Goal: Feedback & Contribution: Submit feedback/report problem

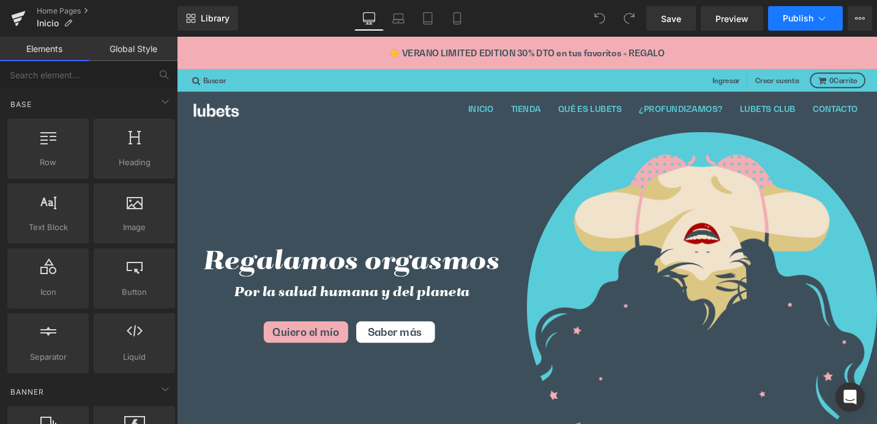
click at [796, 19] on span "Publish" at bounding box center [797, 18] width 31 height 10
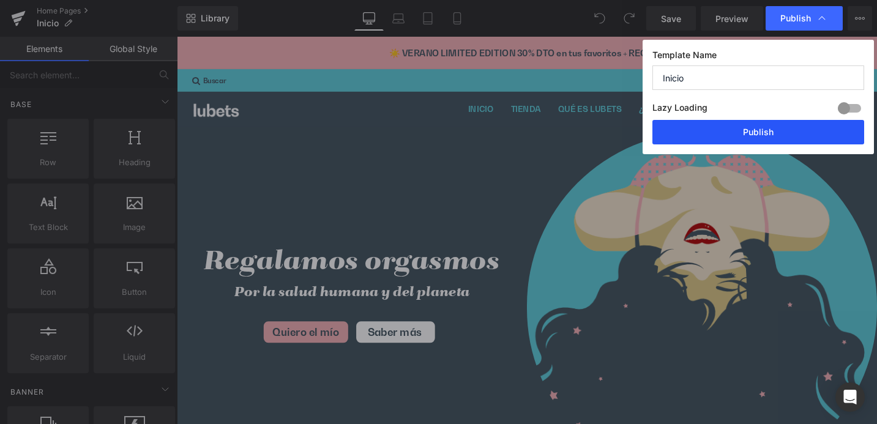
click at [766, 134] on button "Publish" at bounding box center [758, 132] width 212 height 24
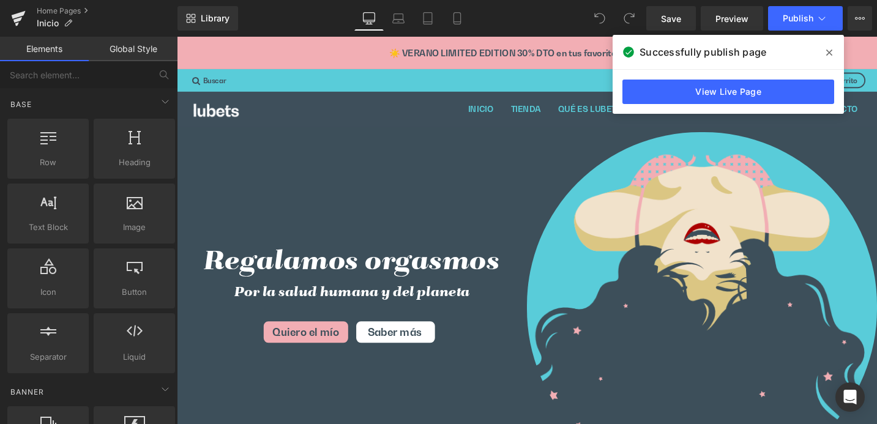
click at [830, 49] on icon at bounding box center [829, 53] width 6 height 10
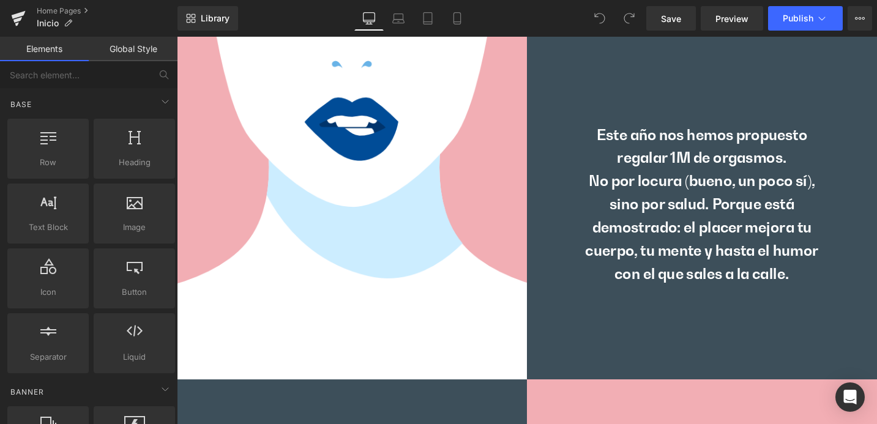
scroll to position [4424, 0]
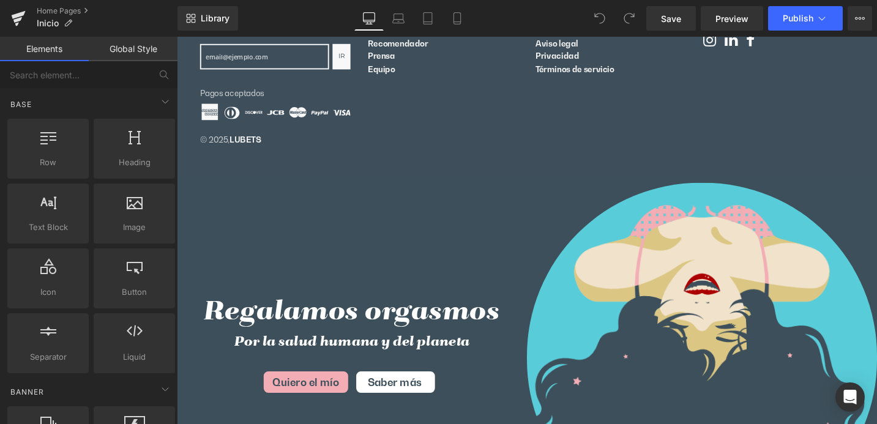
click at [424, 222] on div "Regalamos orgasmos Por la salud humana y del planeta Quiero el mío Saber más" at bounding box center [362, 373] width 370 height 376
click at [537, 171] on footer "EMPÁPATE DE LUBETS Recibe noticias y novedades LUBETS, antes que los demás Ir s…" at bounding box center [547, 66] width 740 height 235
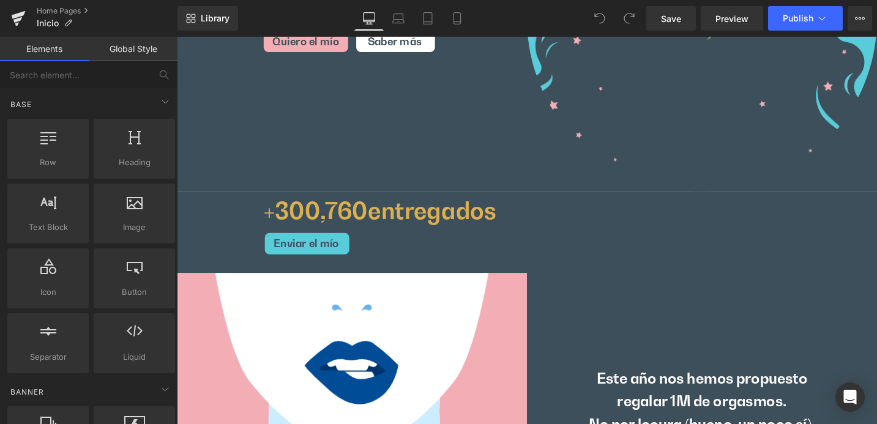
click at [562, 243] on div "Enviar el mío" at bounding box center [593, 255] width 648 height 25
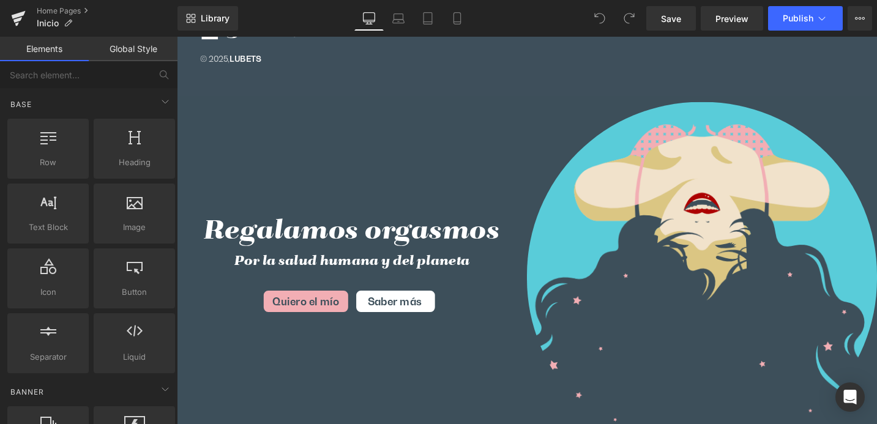
scroll to position [4228, 0]
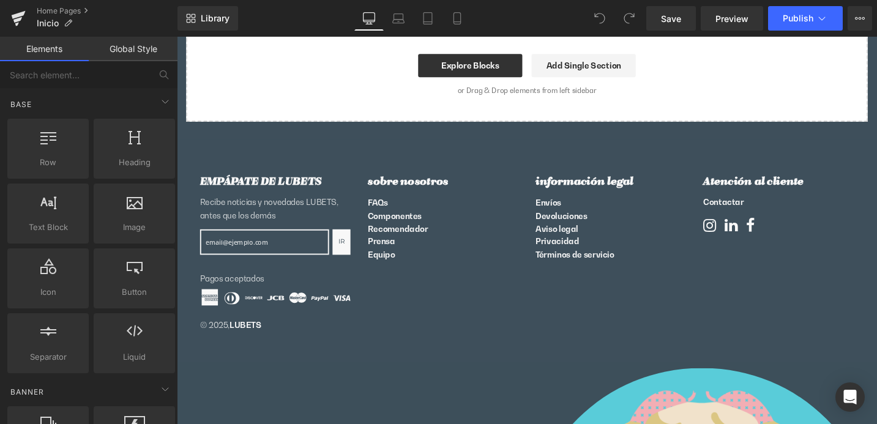
click at [383, 349] on footer "EMPÁPATE DE LUBETS Recibe noticias y novedades LUBETS, antes que los demás Ir s…" at bounding box center [547, 262] width 740 height 235
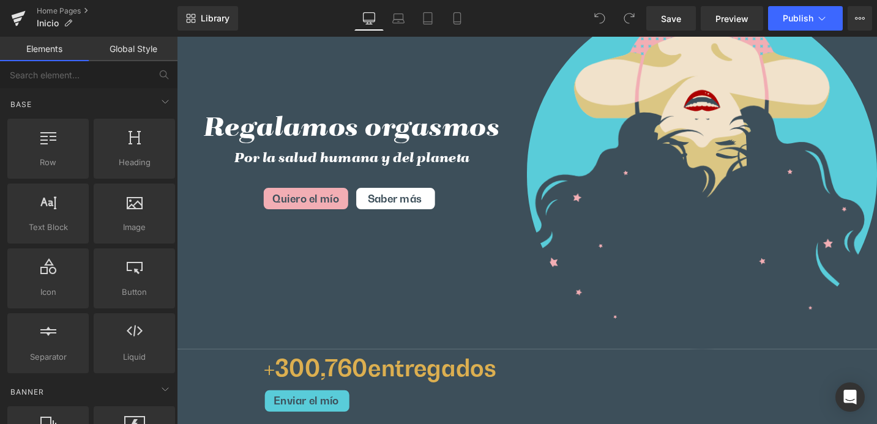
click at [532, 248] on div "Regalamos orgasmos Por la salud humana y del planeta Quiero el mío Saber más" at bounding box center [362, 179] width 370 height 376
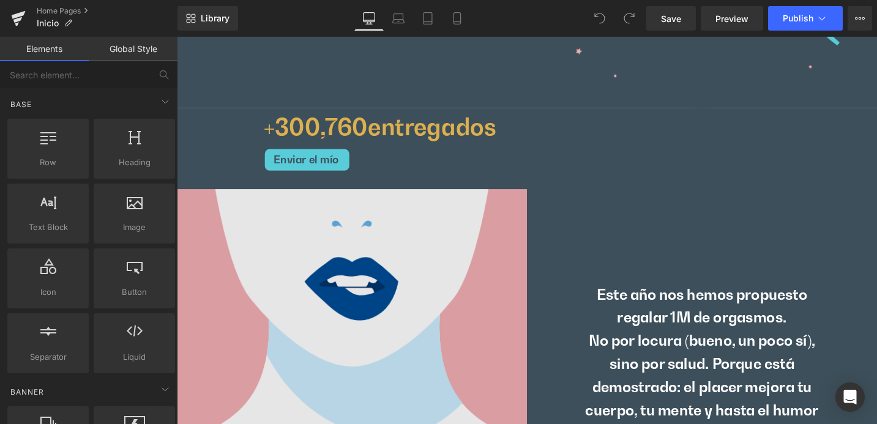
scroll to position [5201, 0]
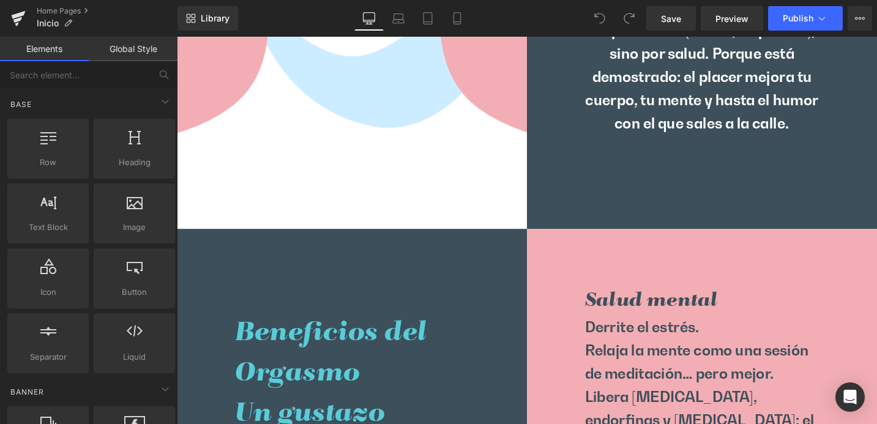
click at [548, 332] on div "Derrite el estrés. Relaja la mente como una sesión de meditación… pero mejor. L…" at bounding box center [732, 430] width 370 height 196
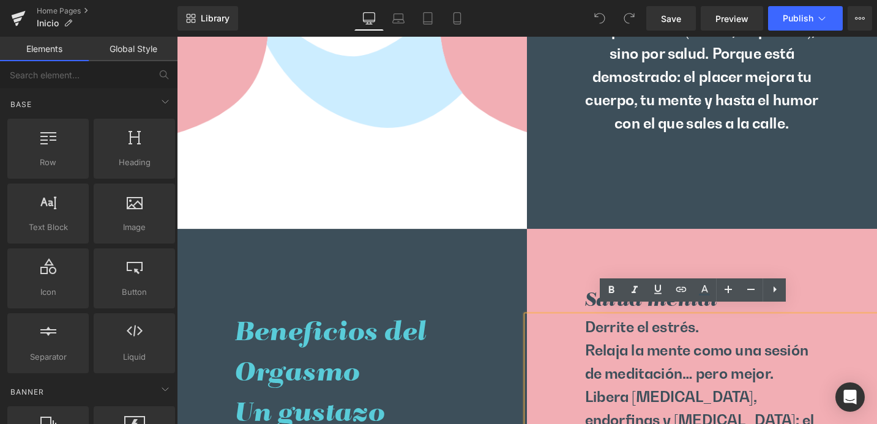
click at [475, 328] on h2 "Beneficios del Orgasmo" at bounding box center [362, 371] width 248 height 86
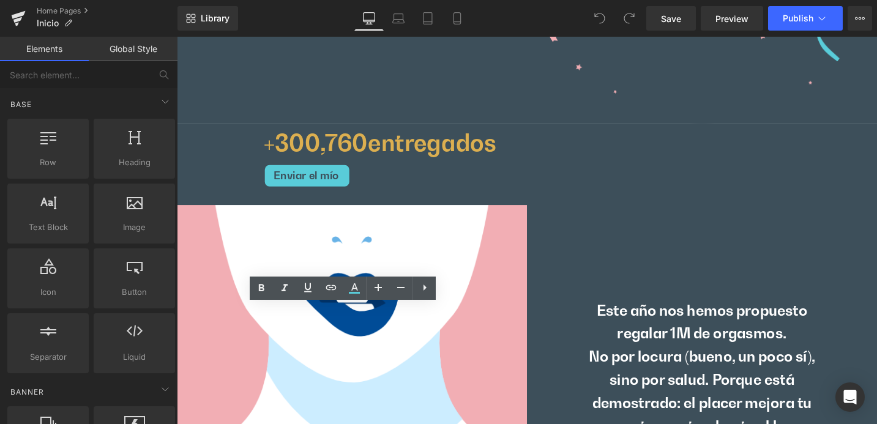
scroll to position [4411, 0]
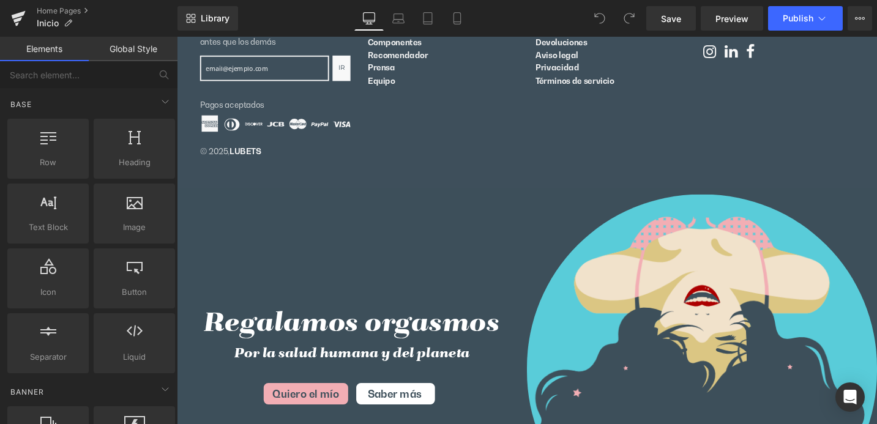
click at [514, 345] on h1 "Regalamos orgasmos" at bounding box center [362, 340] width 370 height 43
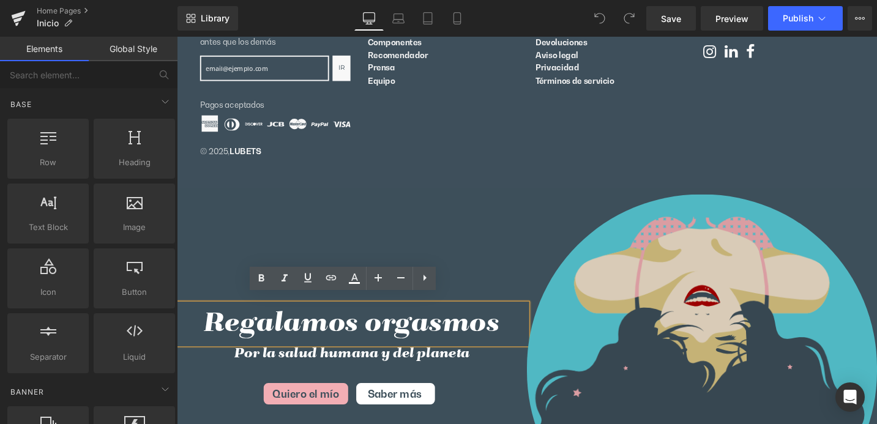
click at [626, 247] on img at bounding box center [732, 389] width 370 height 370
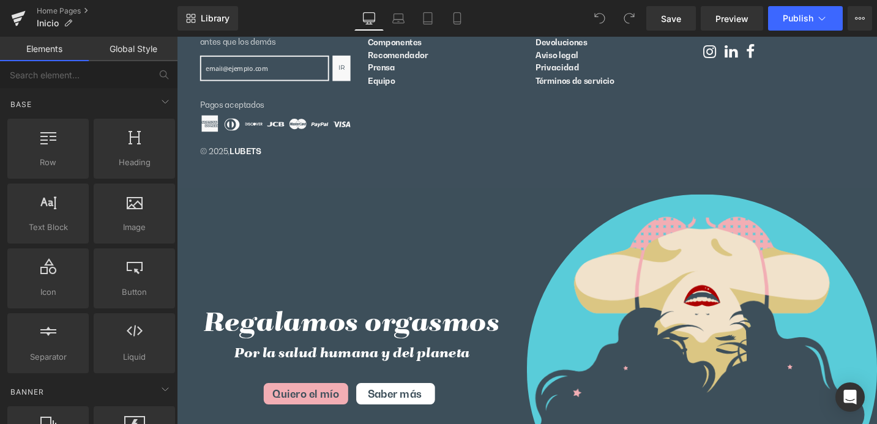
click at [581, 207] on div at bounding box center [732, 389] width 370 height 370
click at [373, 198] on div "Regalamos orgasmos Heading Por la salud humana y del planeta Quiero el mío Sabe…" at bounding box center [362, 386] width 370 height 376
click at [265, 231] on div "Regalamos orgasmos Heading Por la salud humana y del planeta Quiero el mío Sabe…" at bounding box center [362, 386] width 370 height 376
click at [199, 219] on div "Regalamos orgasmos Heading Por la salud humana y del planeta Quiero el mío Sabe…" at bounding box center [362, 386] width 370 height 376
click at [380, 158] on div "EMPÁPATE DE LUBETS Recibe noticias y novedades LUBETS, antes que los demás Ir s…" at bounding box center [546, 79] width 691 height 187
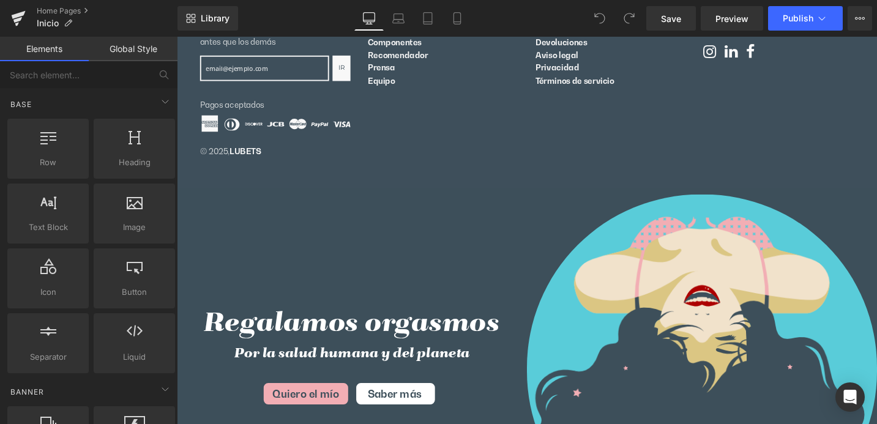
click at [473, 122] on ul at bounding box center [546, 131] width 691 height 23
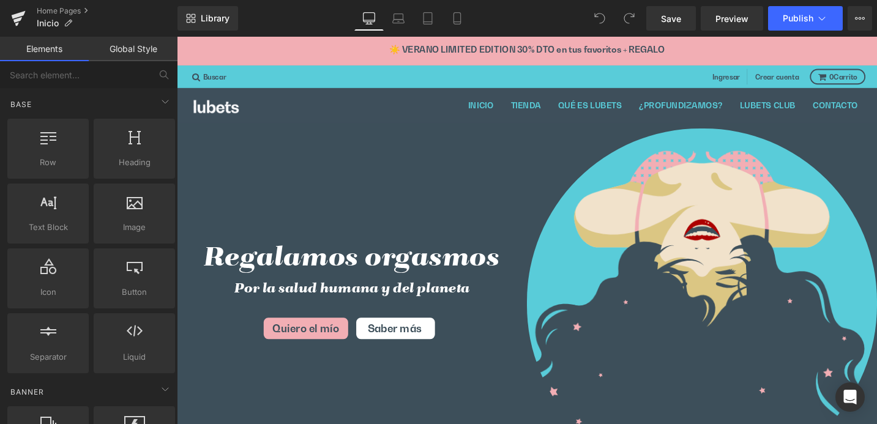
scroll to position [0, 0]
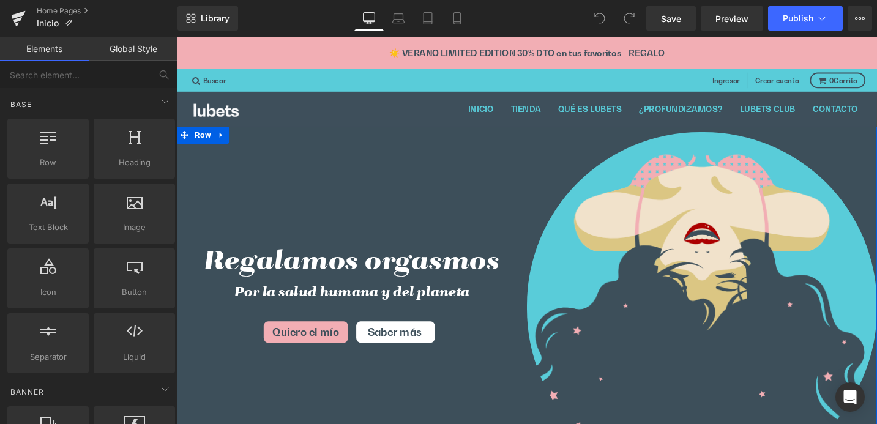
click at [531, 252] on div "Regalamos orgasmos Heading Por la salud humana y del planeta Heading Quiero el …" at bounding box center [362, 320] width 370 height 376
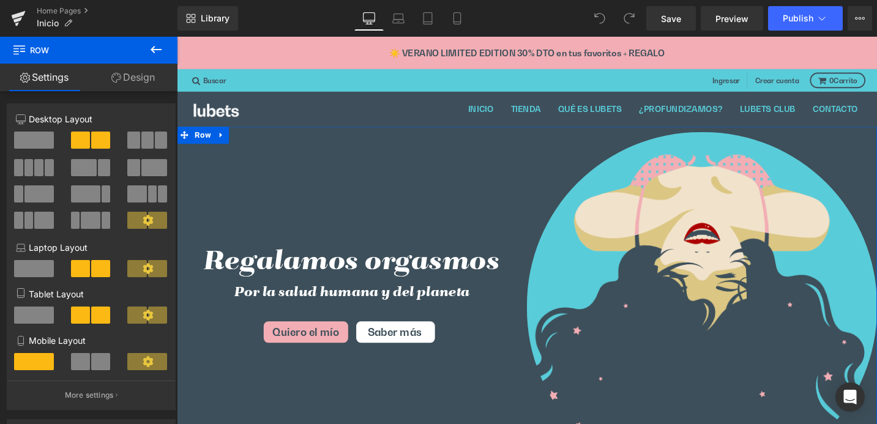
click at [135, 78] on link "Design" at bounding box center [133, 78] width 89 height 28
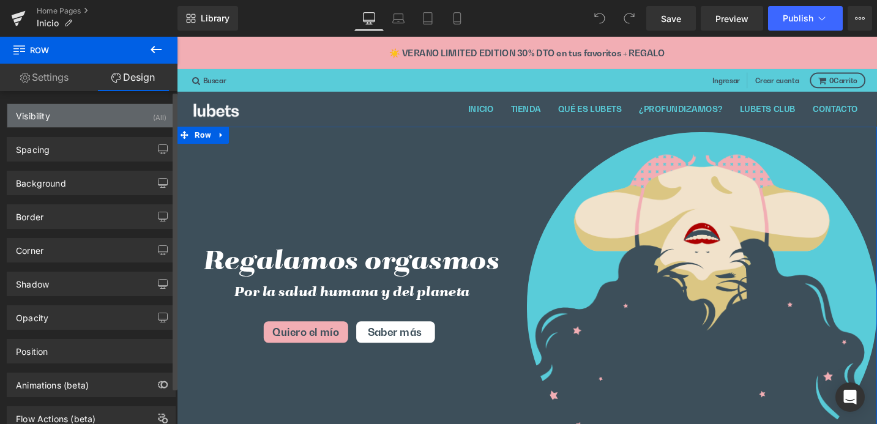
click at [47, 114] on div "Visibility" at bounding box center [33, 112] width 34 height 17
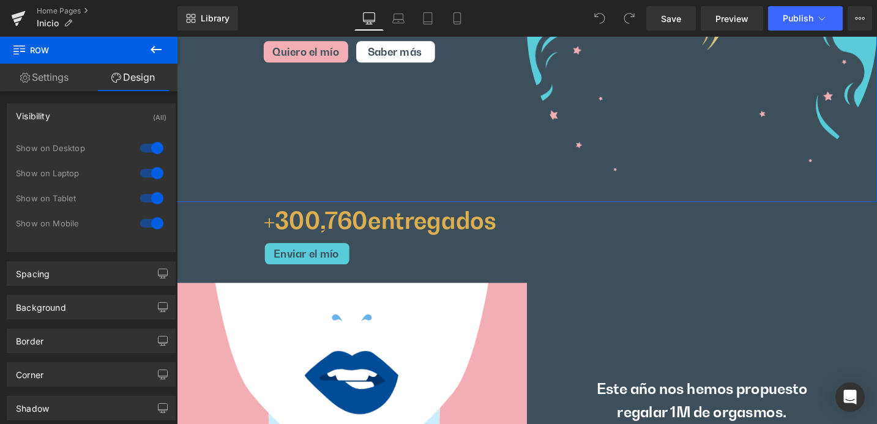
scroll to position [319, 0]
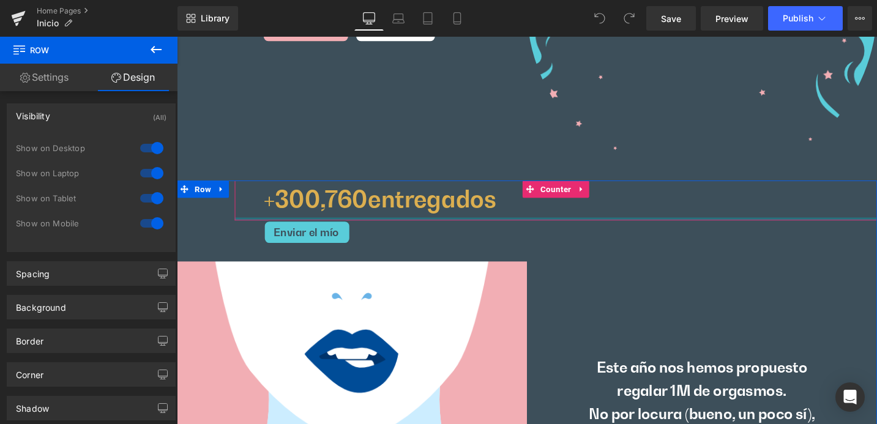
click at [500, 220] on span "entregados" at bounding box center [447, 208] width 136 height 29
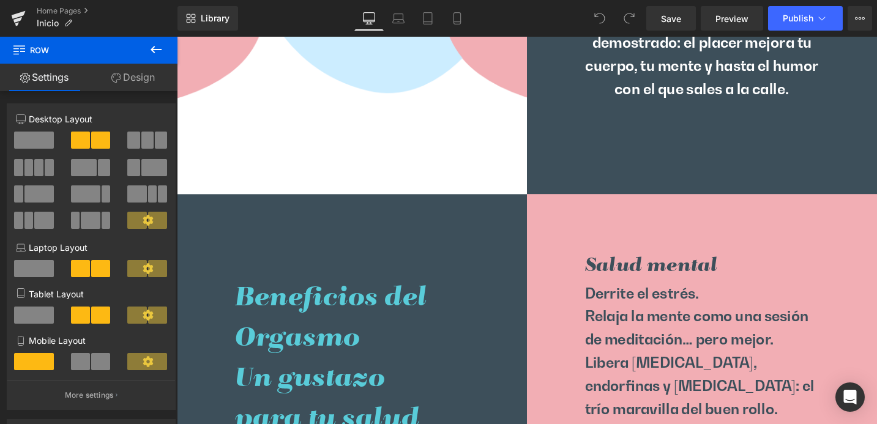
scroll to position [1044, 0]
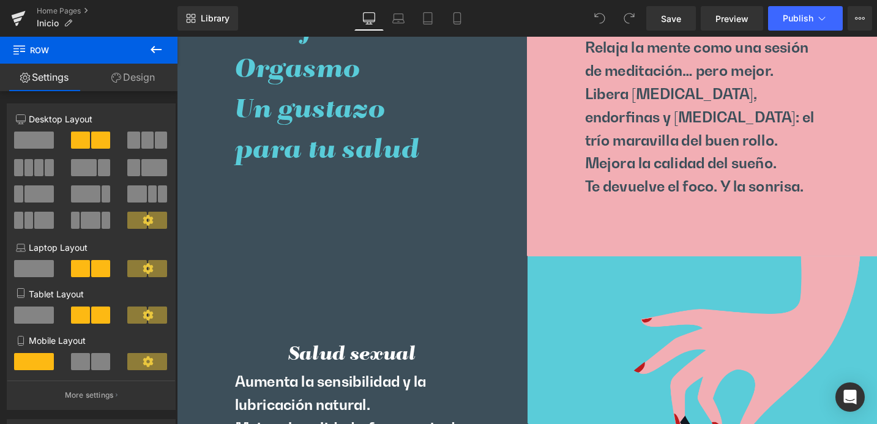
click at [576, 240] on div at bounding box center [732, 93] width 370 height 349
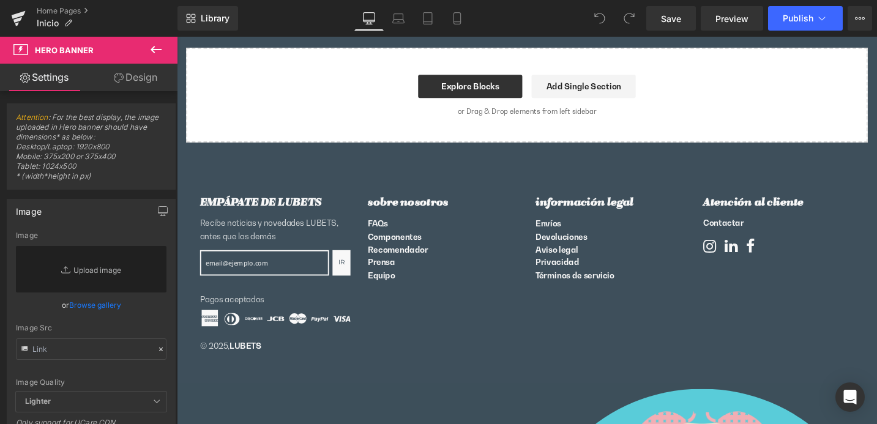
scroll to position [4057, 0]
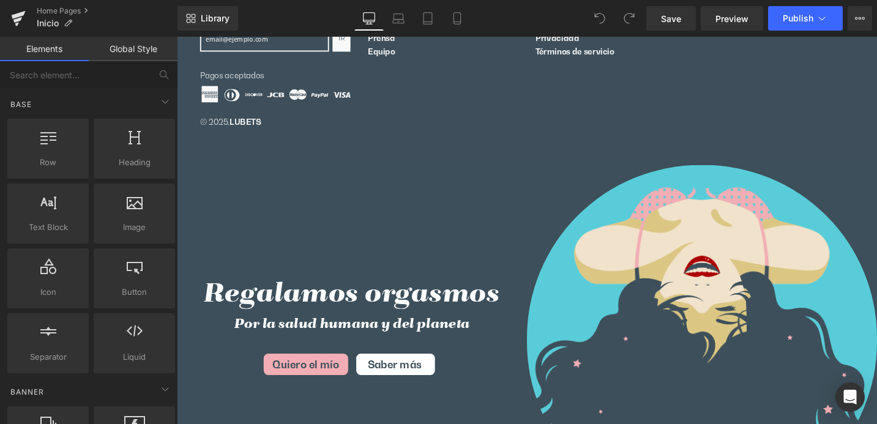
scroll to position [4447, 0]
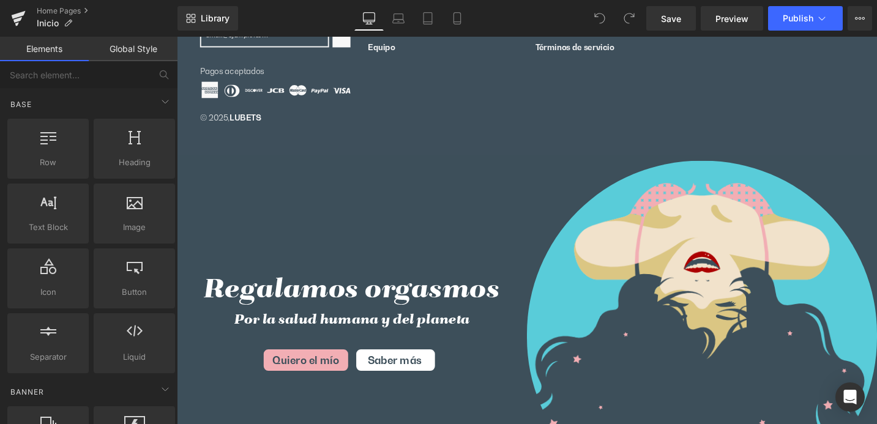
click at [470, 258] on div "Regalamos orgasmos Heading Por la salud humana y del planeta Quiero el mío Sabe…" at bounding box center [362, 349] width 370 height 376
click at [458, 100] on div "EMPÁPATE DE LUBETS Recibe noticias y novedades LUBETS, antes que los demás Ir s…" at bounding box center [546, 43] width 691 height 187
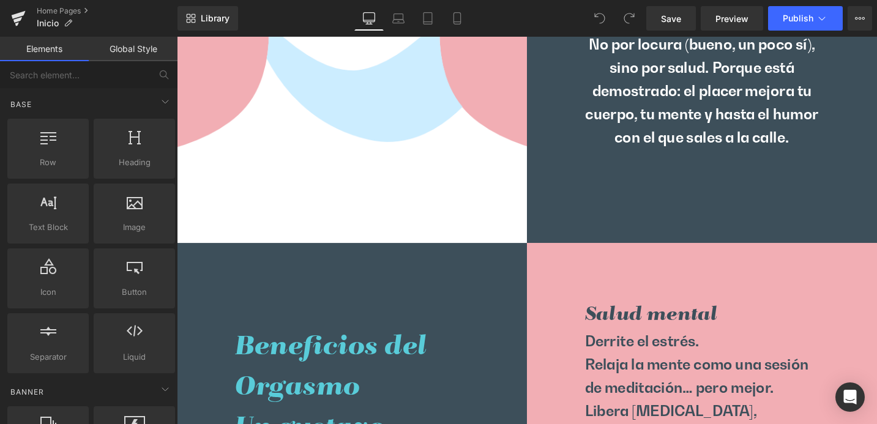
scroll to position [5225, 0]
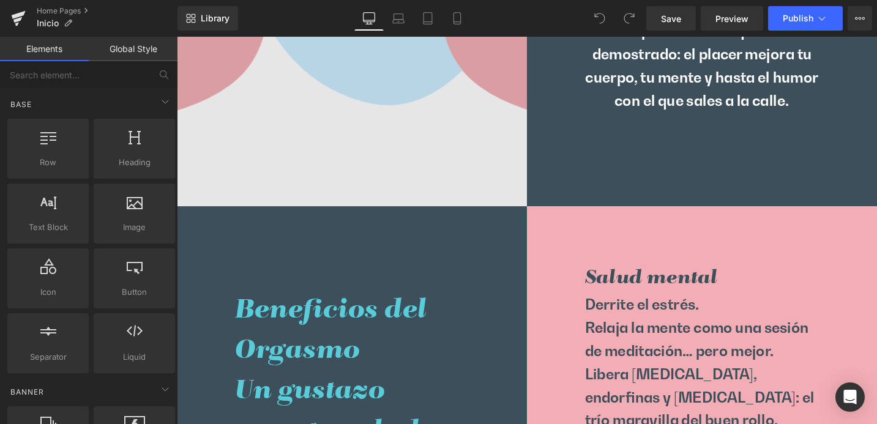
click at [520, 186] on img at bounding box center [362, 31] width 370 height 370
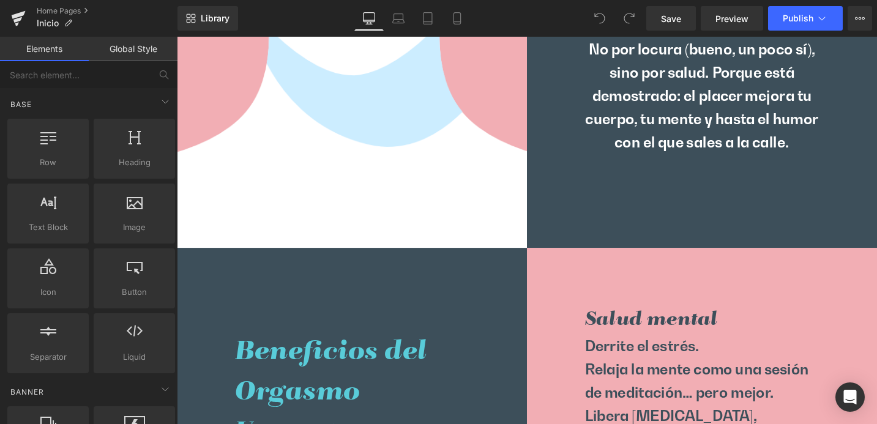
scroll to position [4997, 0]
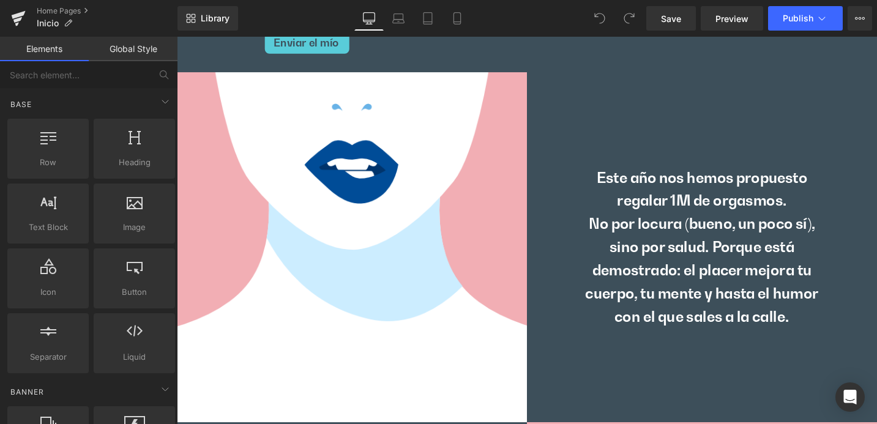
click at [573, 182] on div "Este año nos hemos propuesto regalar 1M de orgasmos. No por locura (bueno, un p…" at bounding box center [732, 258] width 370 height 171
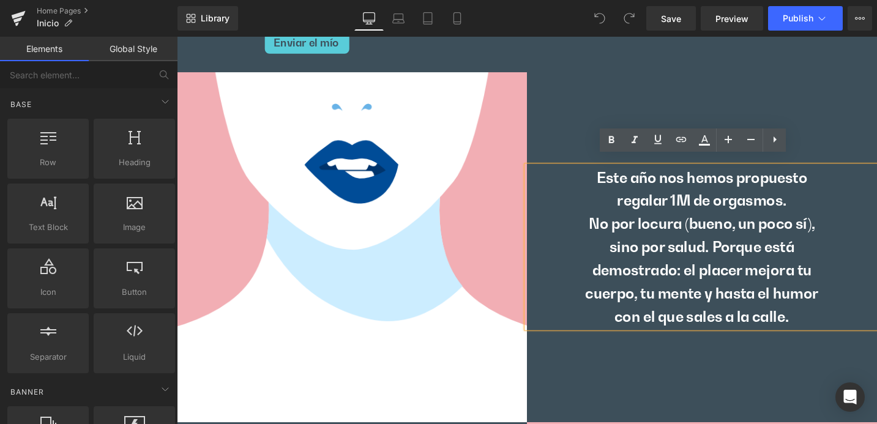
click at [577, 133] on div "Este año nos hemos propuesto regalar 1M de orgasmos. No por locura (bueno, un p…" at bounding box center [732, 259] width 370 height 370
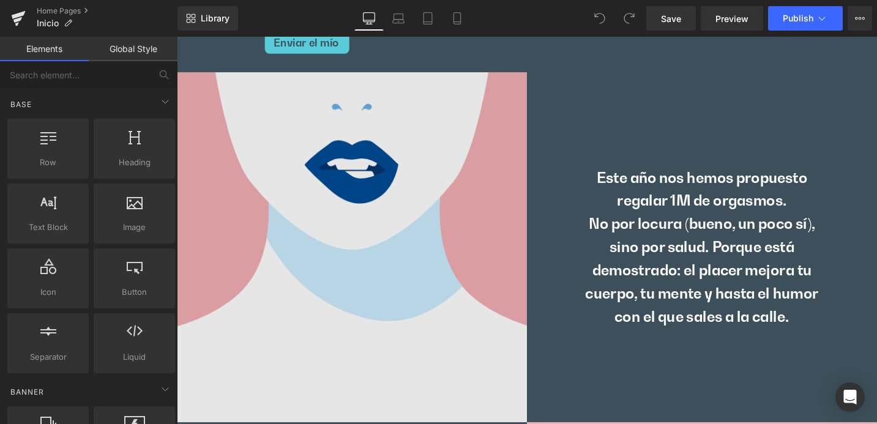
click at [505, 124] on img at bounding box center [362, 259] width 370 height 370
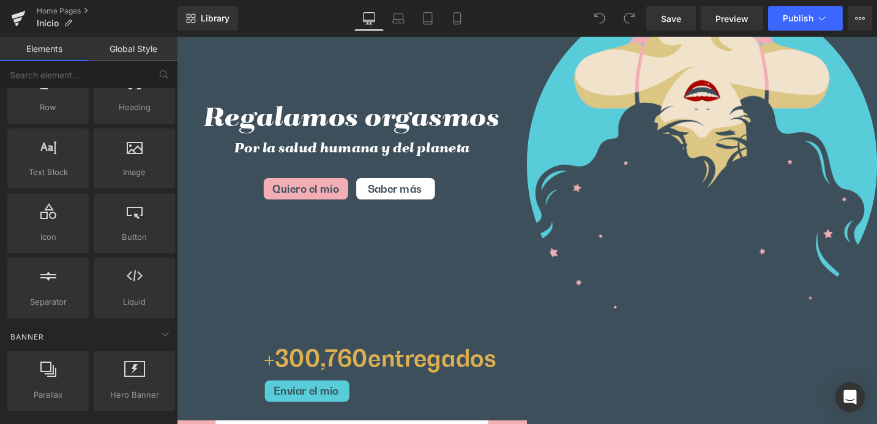
scroll to position [4493, 0]
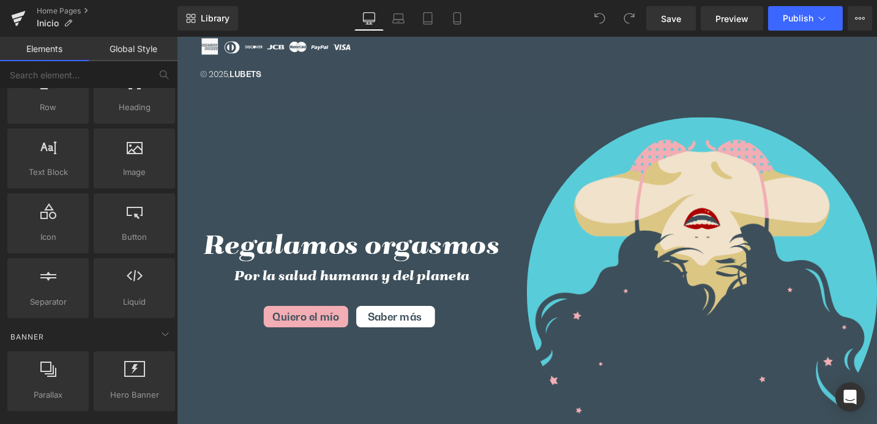
drag, startPoint x: 390, startPoint y: 209, endPoint x: 400, endPoint y: 248, distance: 40.4
click at [391, 215] on div "Regalamos orgasmos Heading Por la salud humana y del planeta Quiero el mío Sabe…" at bounding box center [362, 304] width 370 height 376
click at [400, 169] on div "Regalamos orgasmos Heading Por la salud humana y del planeta Quiero el mío Sabe…" at bounding box center [362, 304] width 370 height 376
click at [389, 257] on icon at bounding box center [390, 259] width 2 height 4
click at [394, 256] on icon at bounding box center [397, 259] width 7 height 7
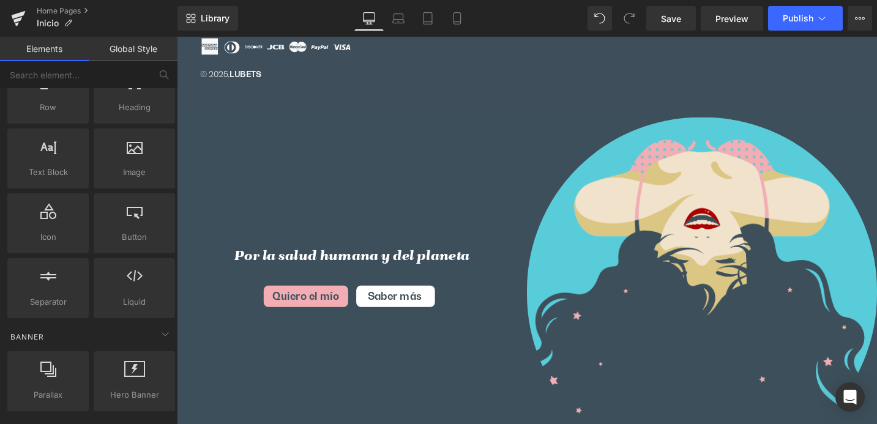
click at [397, 259] on h2 "Por la salud humana y del planeta" at bounding box center [362, 269] width 370 height 21
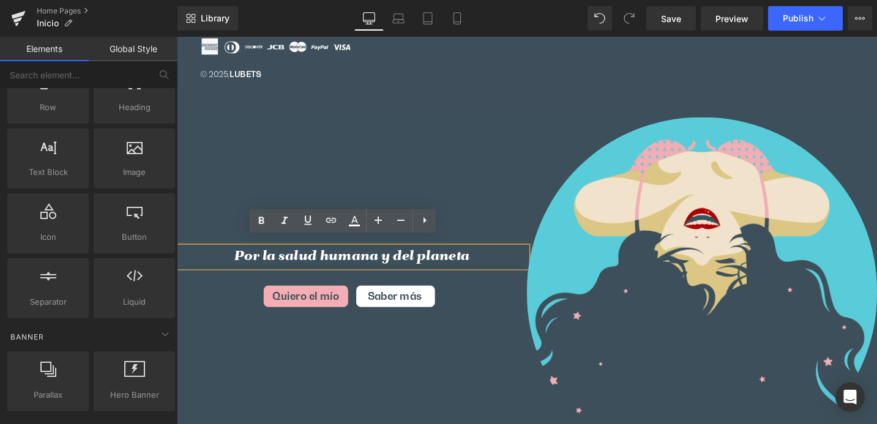
click at [476, 316] on div "Saber más" at bounding box center [454, 319] width 185 height 43
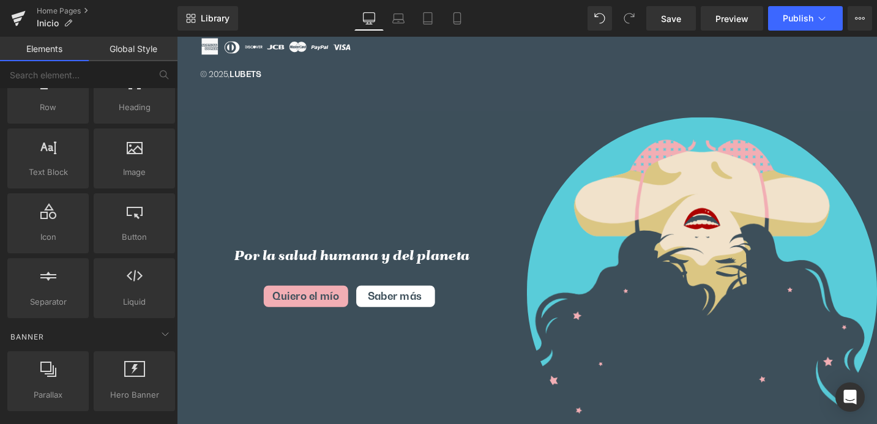
click at [464, 267] on h2 "Por la salud humana y del planeta" at bounding box center [362, 269] width 370 height 21
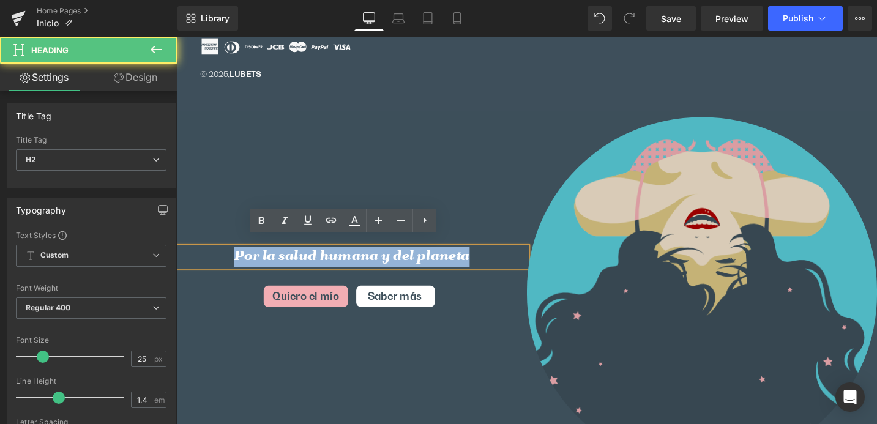
drag, startPoint x: 216, startPoint y: 253, endPoint x: 626, endPoint y: 266, distance: 410.6
click at [626, 266] on div "Por la salud humana y del planeta Heading Quiero el mío Saber más" at bounding box center [547, 304] width 740 height 376
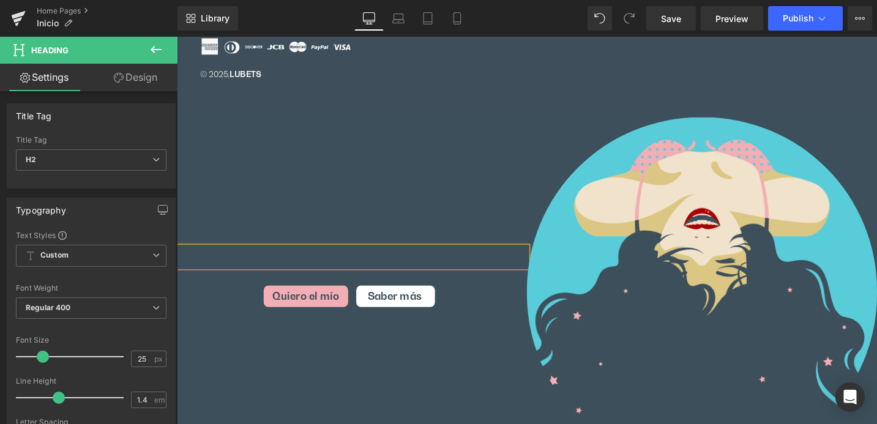
click at [446, 305] on div "Saber más" at bounding box center [454, 310] width 179 height 25
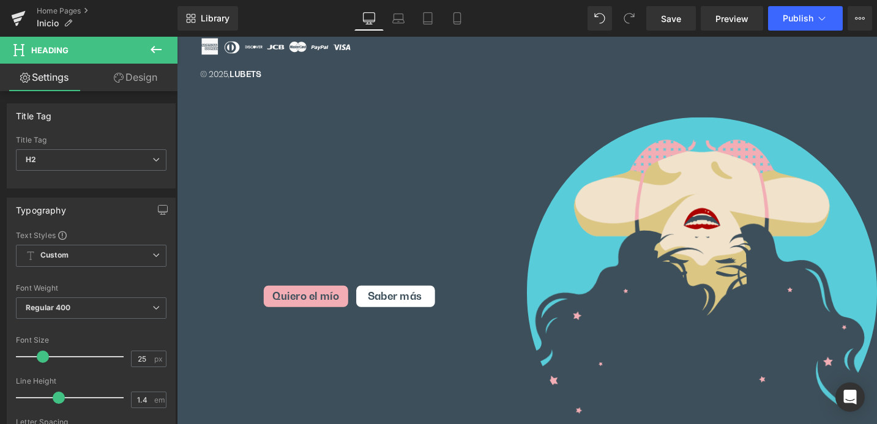
click at [433, 303] on link "Saber más" at bounding box center [408, 310] width 86 height 25
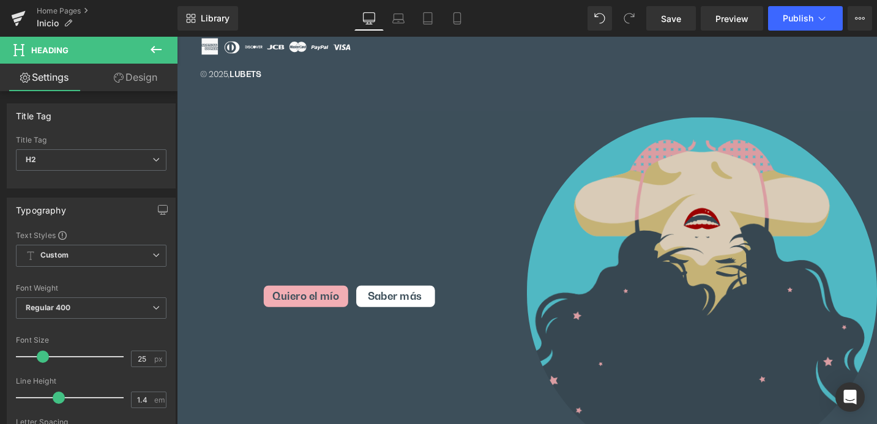
click at [582, 297] on img at bounding box center [732, 307] width 370 height 370
click at [558, 317] on img at bounding box center [732, 307] width 370 height 370
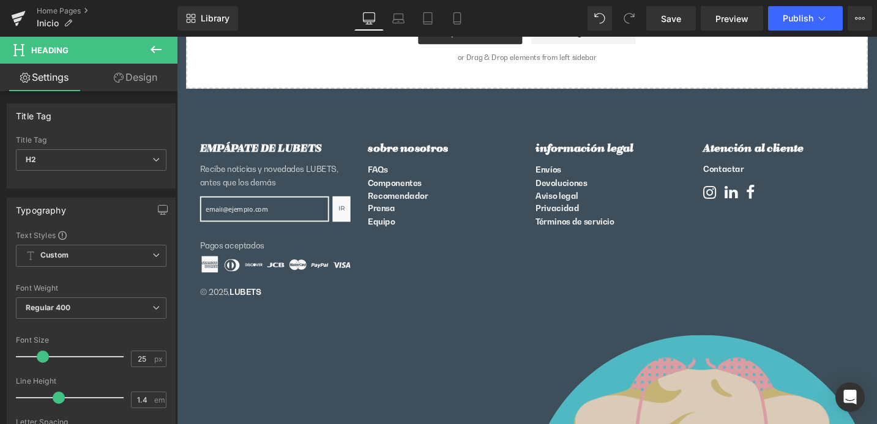
scroll to position [4534, 0]
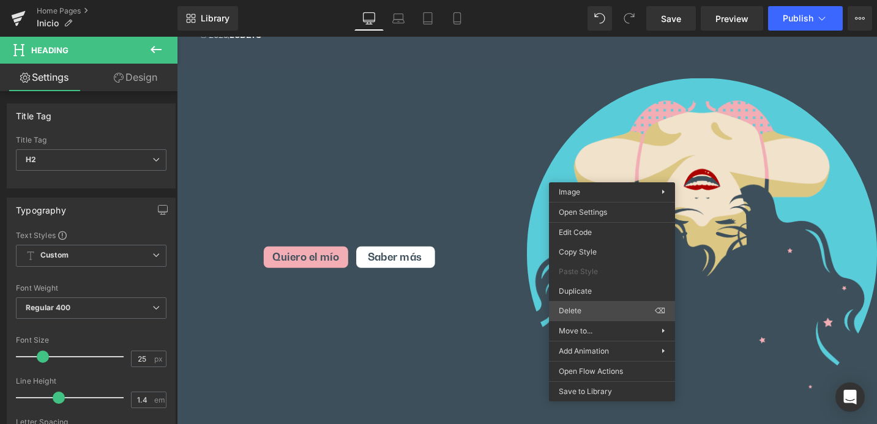
click at [587, 308] on span "Delete" at bounding box center [606, 310] width 96 height 11
click at [657, 308] on span "⌫" at bounding box center [659, 310] width 10 height 11
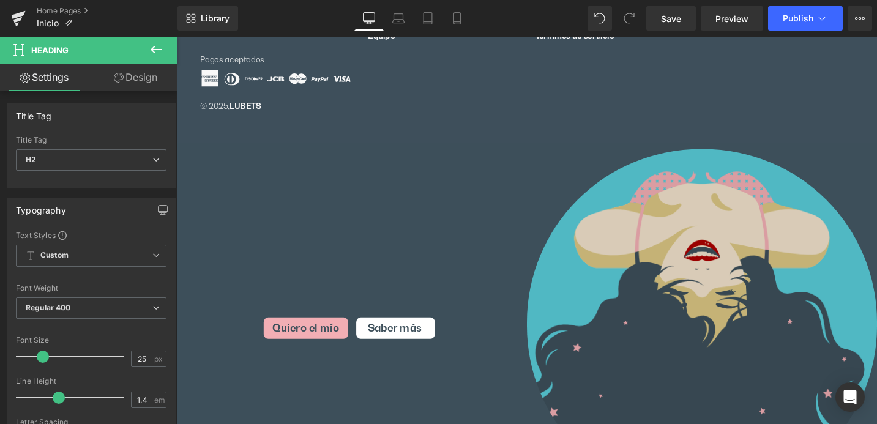
scroll to position [4202, 0]
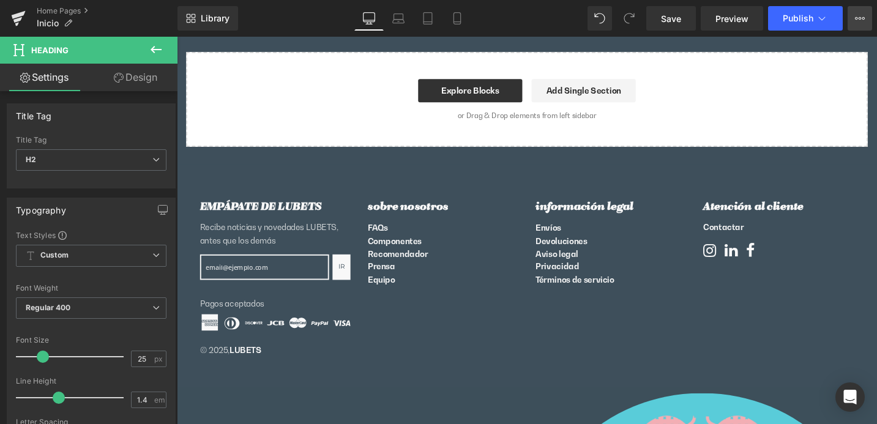
click at [859, 13] on icon at bounding box center [860, 18] width 10 height 10
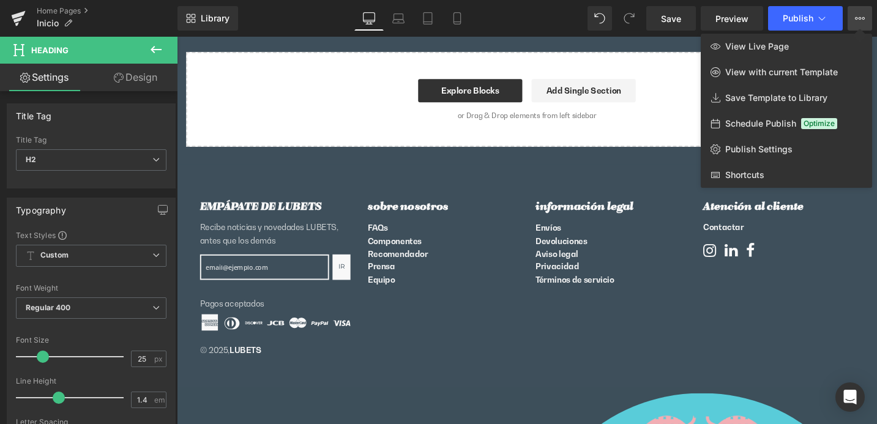
click at [668, 297] on div at bounding box center [527, 230] width 700 height 387
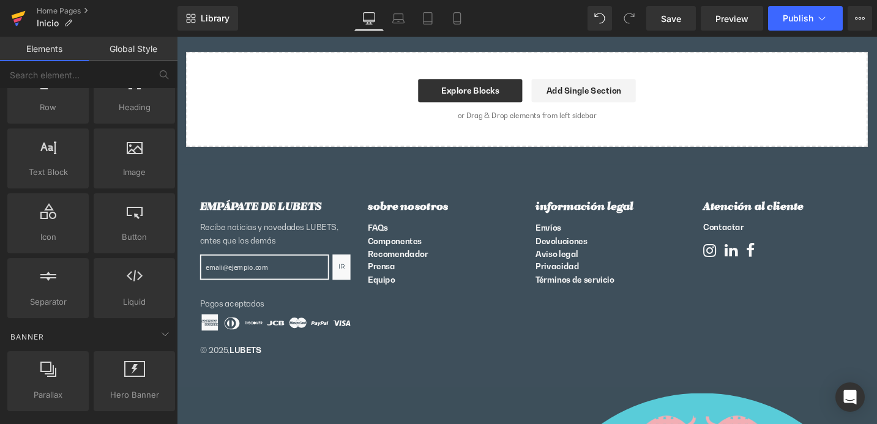
click at [21, 15] on icon at bounding box center [19, 15] width 14 height 8
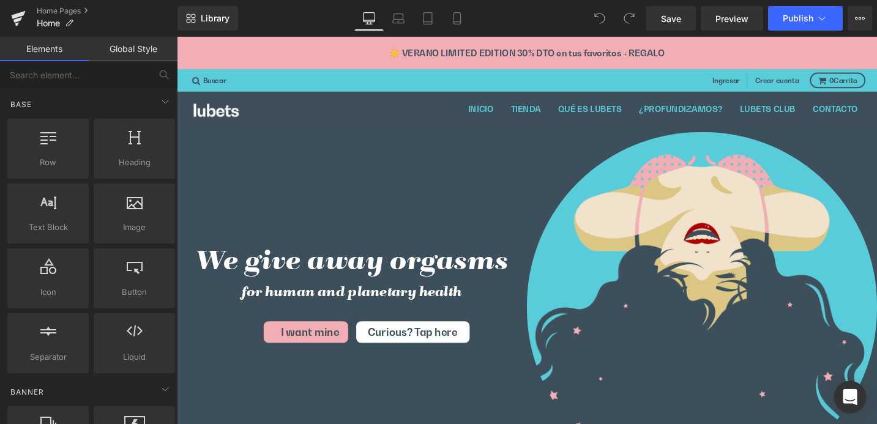
click at [853, 395] on icon "Open Intercom Messenger" at bounding box center [849, 397] width 14 height 16
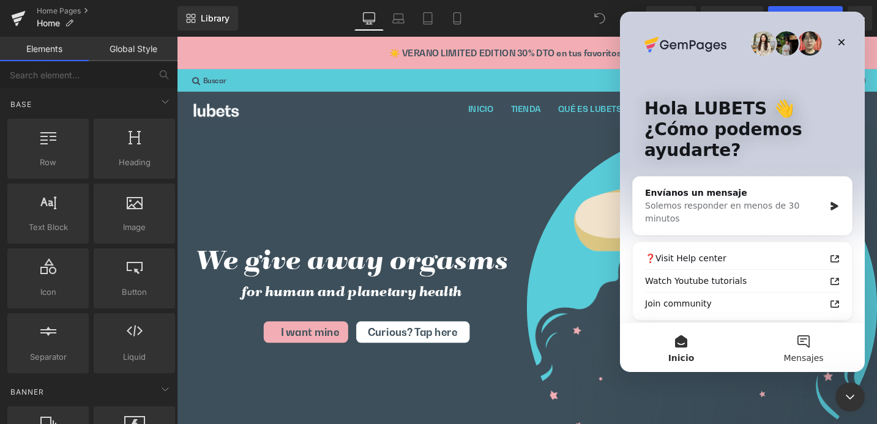
click at [807, 349] on button "Mensajes" at bounding box center [803, 347] width 122 height 49
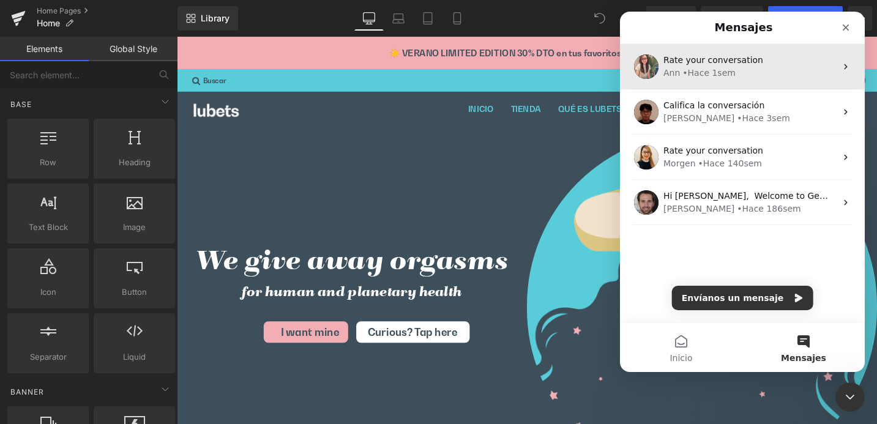
click at [728, 58] on span "Rate your conversation" at bounding box center [713, 60] width 100 height 10
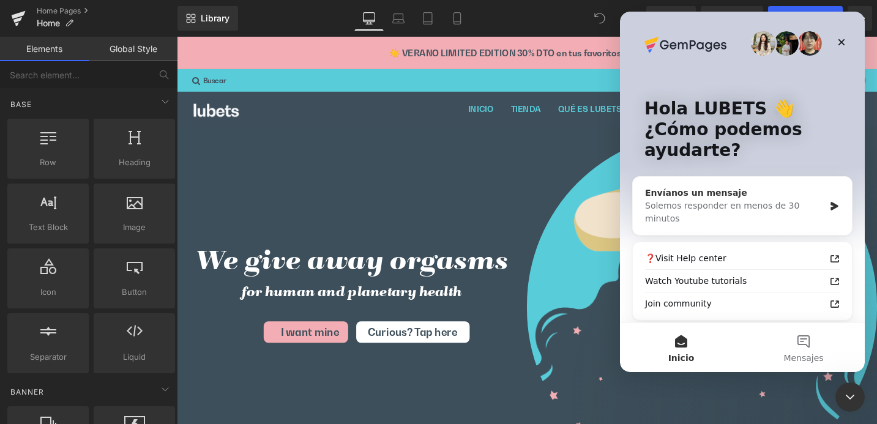
click at [702, 195] on div "Envíanos un mensaje" at bounding box center [734, 193] width 179 height 13
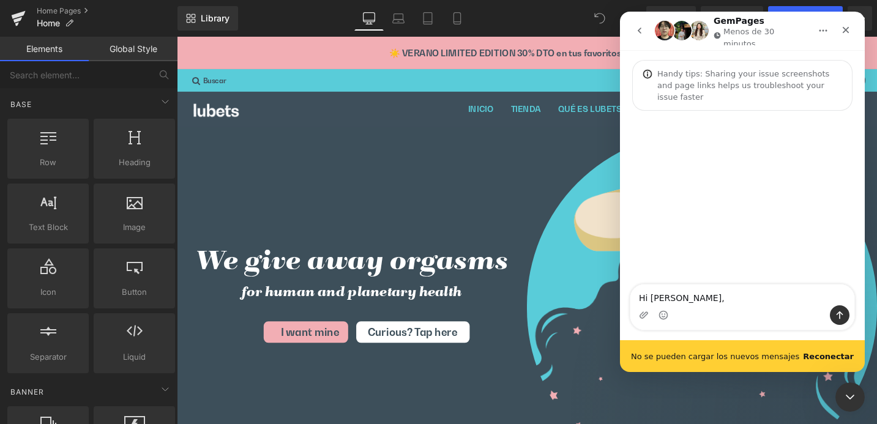
type textarea "Hi [PERSON_NAME],"
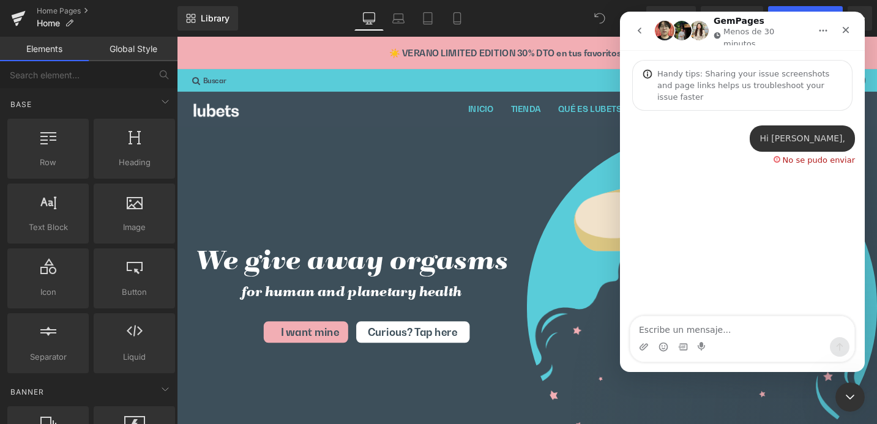
drag, startPoint x: 714, startPoint y: 331, endPoint x: 803, endPoint y: 209, distance: 150.6
click at [714, 331] on textarea "Escribe un mensaje..." at bounding box center [742, 326] width 224 height 21
click at [675, 328] on textarea "Escribe un mensaje..." at bounding box center [742, 326] width 224 height 21
type textarea "I could not give a feedback before"
click at [796, 158] on div "Hi [PERSON_NAME], • Ahora No se pudo enviar" at bounding box center [741, 152] width 225 height 54
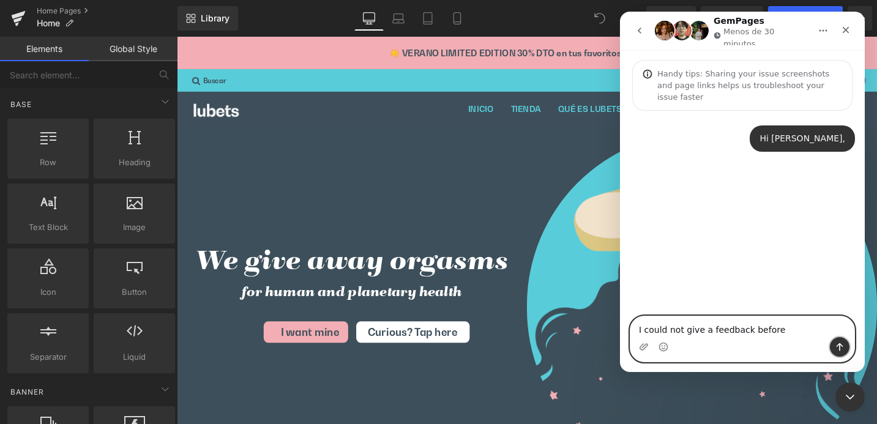
click at [837, 344] on icon "Enviar un mensaje…" at bounding box center [839, 347] width 10 height 10
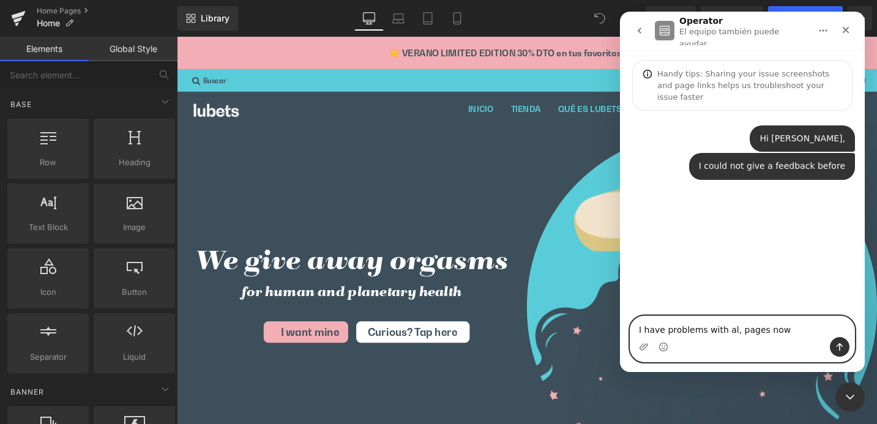
drag, startPoint x: 723, startPoint y: 330, endPoint x: 732, endPoint y: 329, distance: 9.2
click at [732, 329] on textarea "I have problems with al, pages now" at bounding box center [742, 326] width 224 height 21
type textarea "I have problems with all pages now"
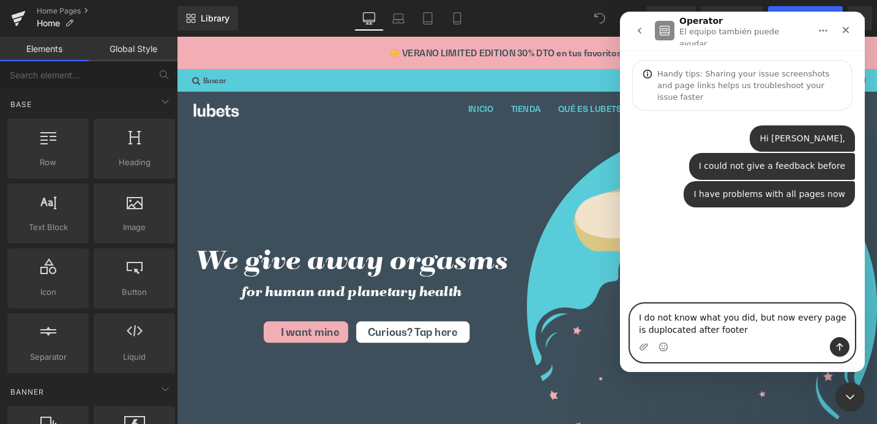
click at [659, 330] on textarea "I do not know what you did, but now every page is duplocated after footer" at bounding box center [742, 320] width 224 height 33
click at [741, 328] on textarea "I do not know what you did, but now every page is duplicated after footer" at bounding box center [742, 320] width 224 height 33
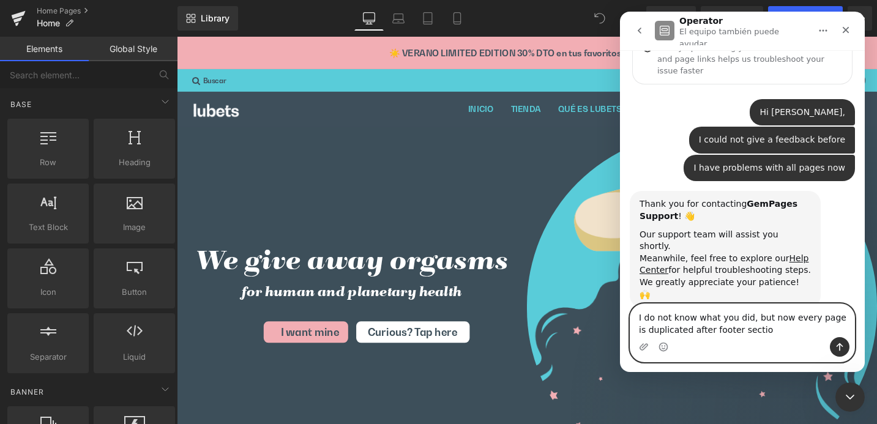
type textarea "I do not know what you did, but now every page is duplicated after footer secti…"
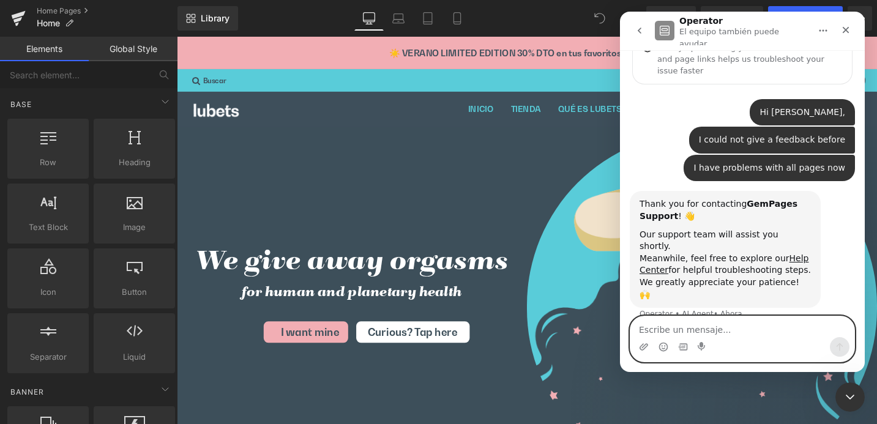
scroll to position [62, 0]
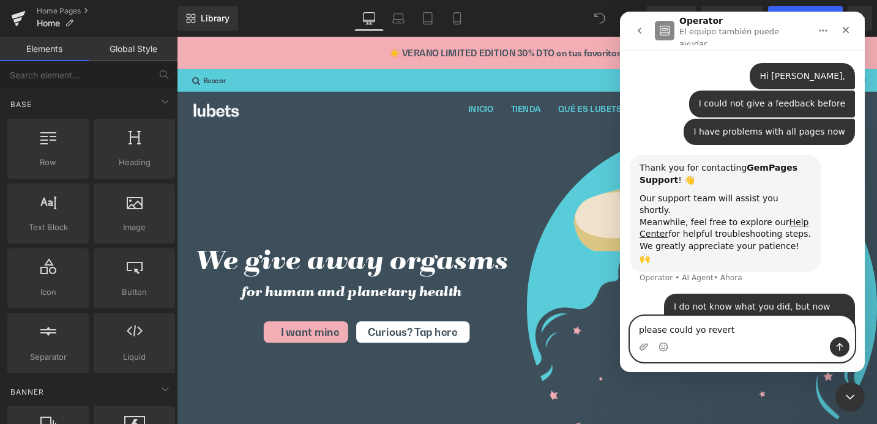
click at [700, 330] on textarea "please could yo revert" at bounding box center [742, 326] width 224 height 21
click at [736, 330] on textarea "please could you revert" at bounding box center [742, 326] width 224 height 21
type textarea "please could you revert it please?"
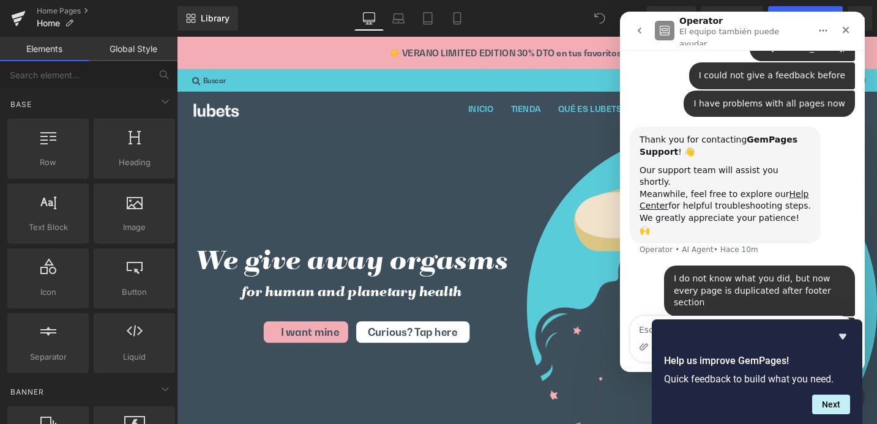
click at [842, 335] on icon "Hide survey" at bounding box center [842, 337] width 7 height 6
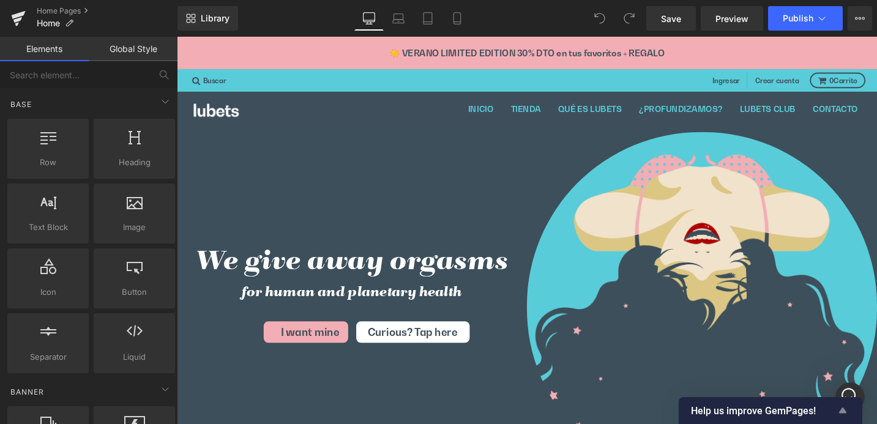
click at [794, 412] on span "Help us improve GemPages!" at bounding box center [763, 411] width 144 height 12
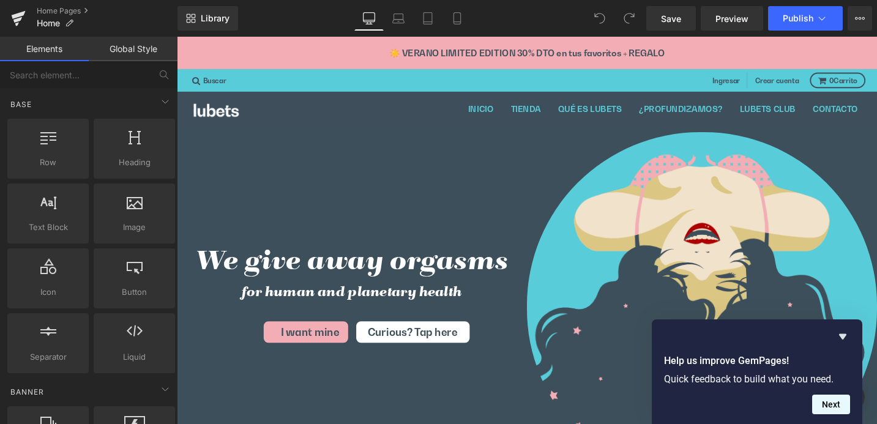
click at [836, 409] on button "Next" at bounding box center [831, 405] width 38 height 20
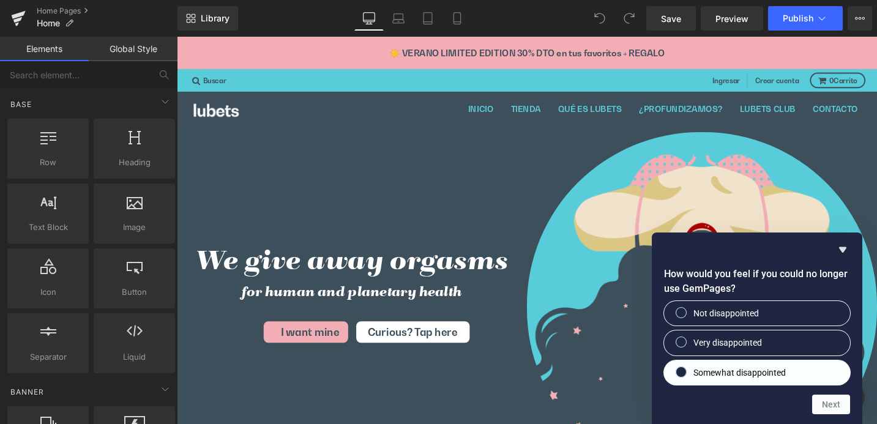
click at [681, 371] on input "Somewhat disappointed" at bounding box center [681, 372] width 8 height 8
radio input "true"
click at [841, 406] on button "Next" at bounding box center [831, 405] width 38 height 20
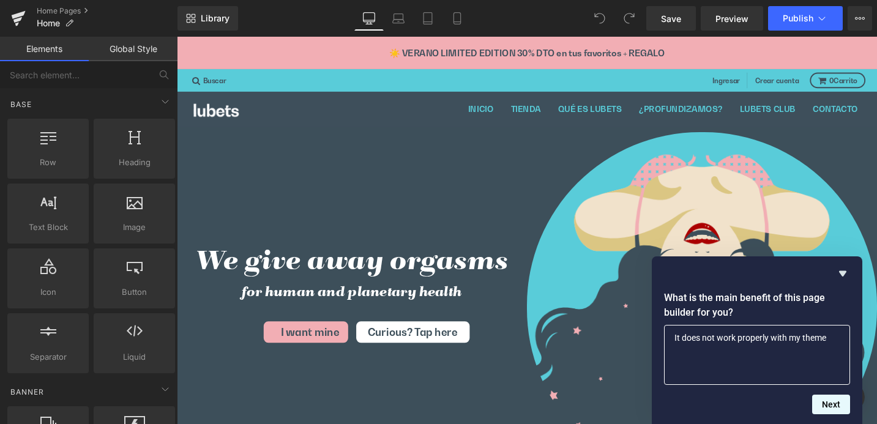
type textarea "It does not work properly with my theme"
click at [836, 413] on button "Next" at bounding box center [831, 405] width 38 height 20
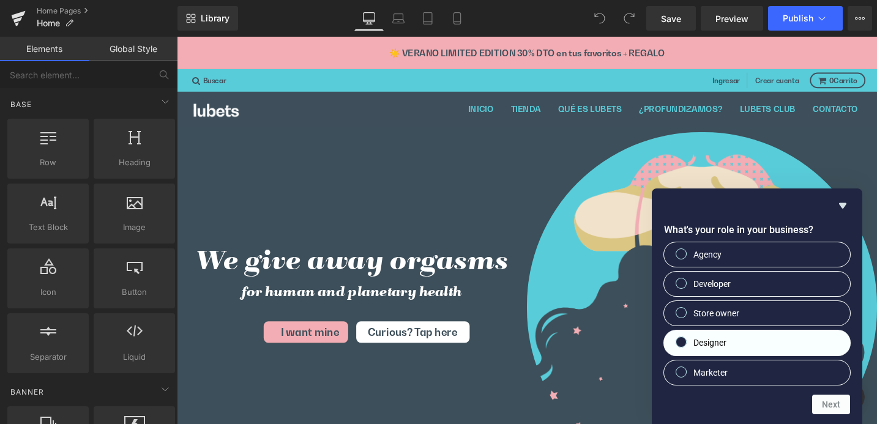
drag, startPoint x: 679, startPoint y: 310, endPoint x: 717, endPoint y: 332, distance: 43.9
click at [679, 310] on input "Store owner" at bounding box center [681, 313] width 8 height 8
radio input "true"
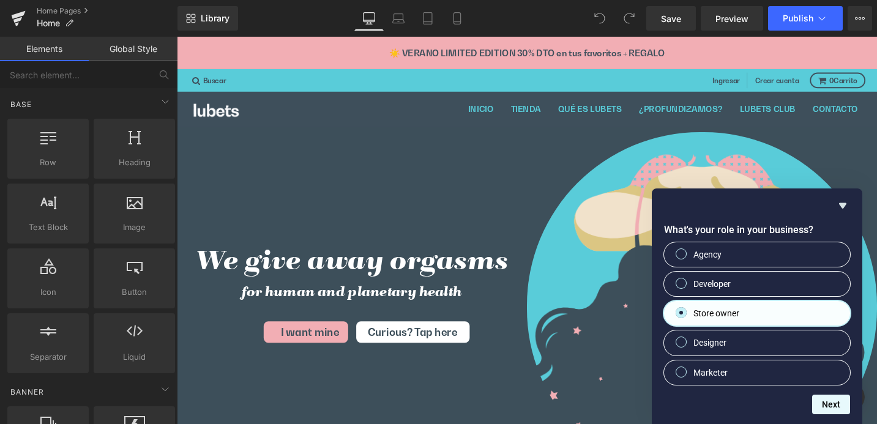
click at [836, 405] on button "Next" at bounding box center [831, 405] width 38 height 20
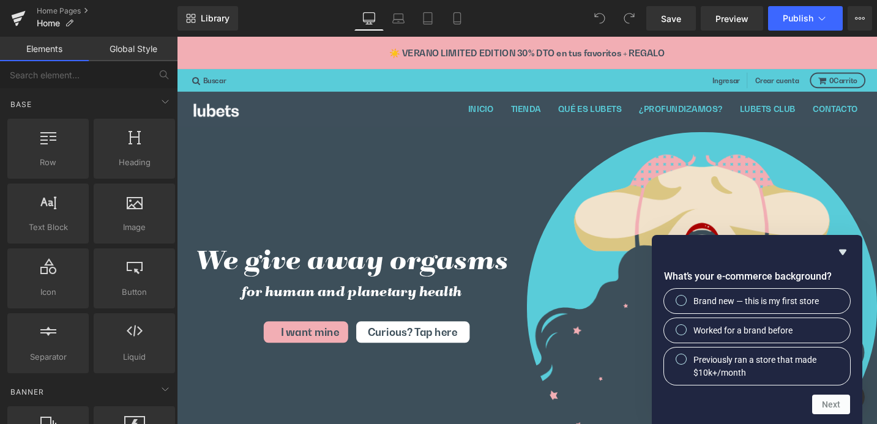
click at [680, 330] on input "Worked for a brand before" at bounding box center [681, 330] width 8 height 8
radio input "true"
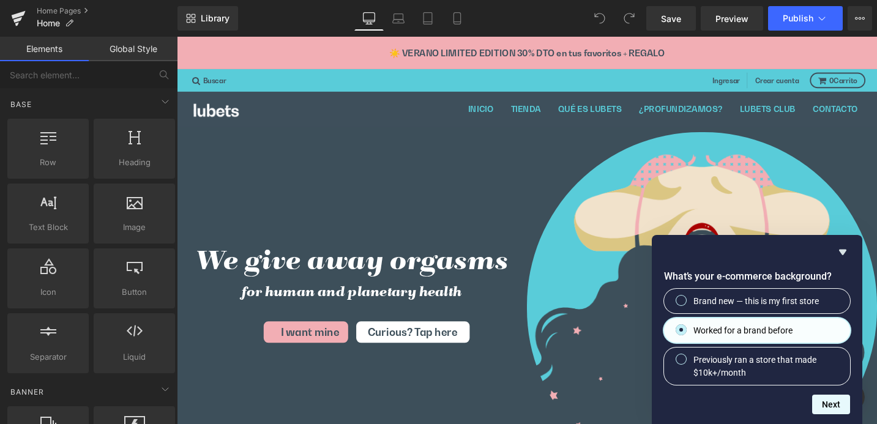
click at [840, 402] on button "Next" at bounding box center [831, 405] width 38 height 20
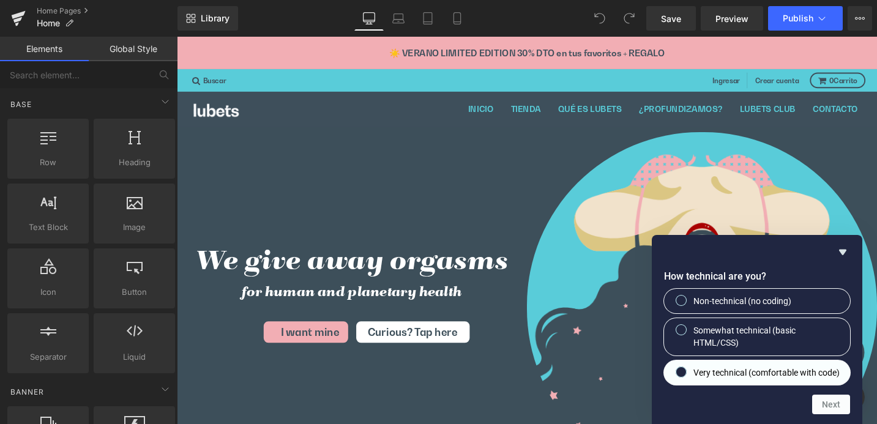
click at [680, 368] on input "Very technical (comfortable with code)" at bounding box center [681, 372] width 8 height 8
radio input "true"
click at [828, 402] on button "Next" at bounding box center [831, 405] width 38 height 20
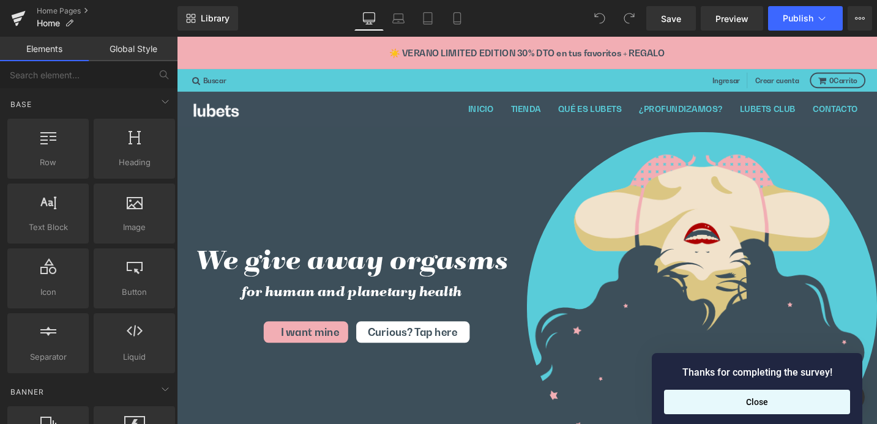
click at [762, 402] on button "Close" at bounding box center [757, 402] width 186 height 24
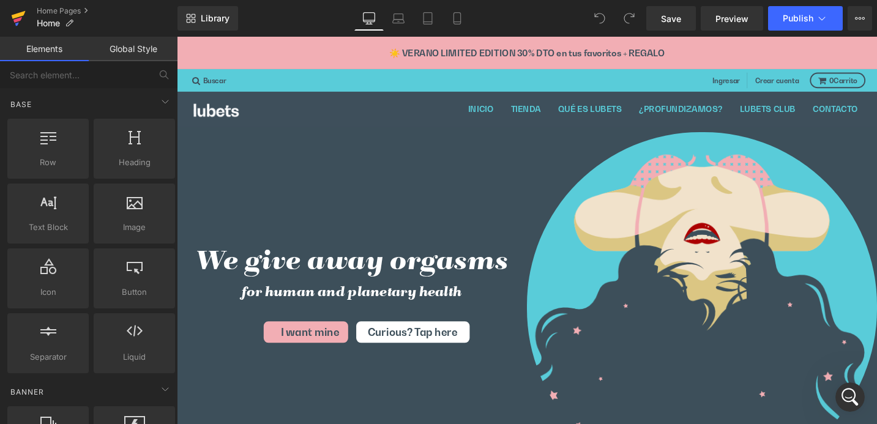
click at [17, 15] on icon at bounding box center [19, 15] width 14 height 8
